Goal: Find specific page/section: Find specific page/section

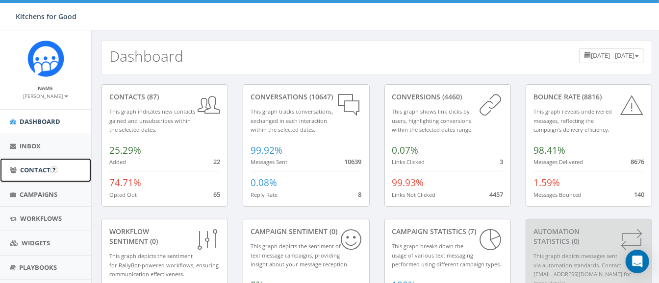
click at [39, 173] on span "Contacts" at bounding box center [37, 170] width 34 height 9
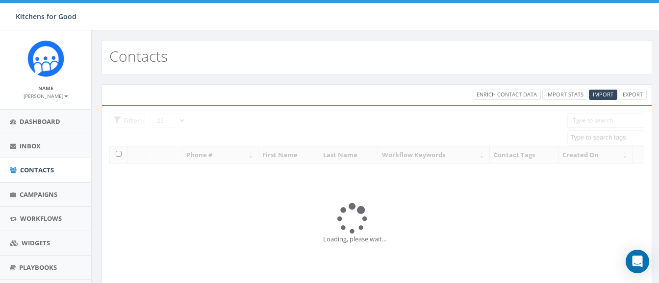
select select
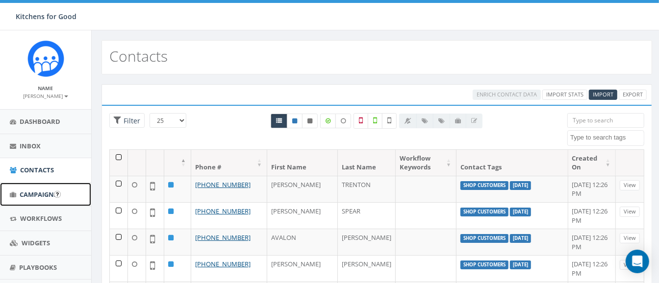
click at [33, 196] on span "Campaigns" at bounding box center [39, 194] width 38 height 9
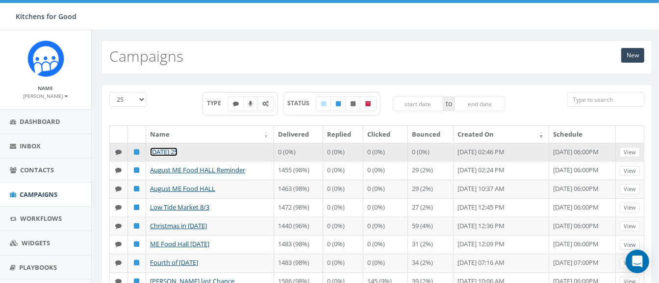
click at [177, 149] on link "[DATE] 25" at bounding box center [163, 152] width 27 height 9
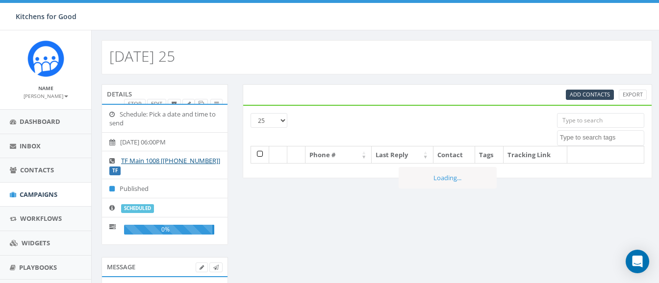
select select
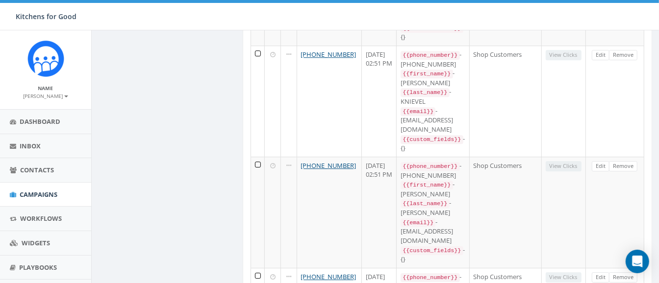
scroll to position [1873, 0]
